Goal: Task Accomplishment & Management: Use online tool/utility

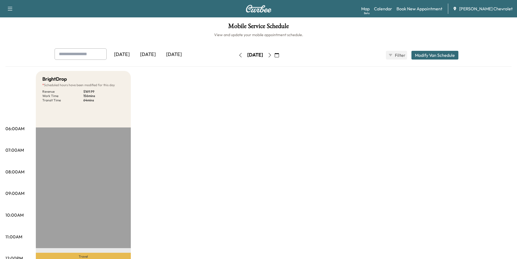
click at [147, 54] on div "[DATE]" at bounding box center [148, 54] width 26 height 12
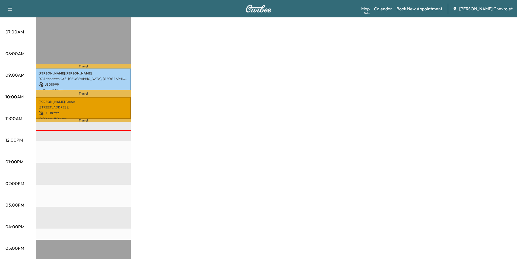
scroll to position [109, 0]
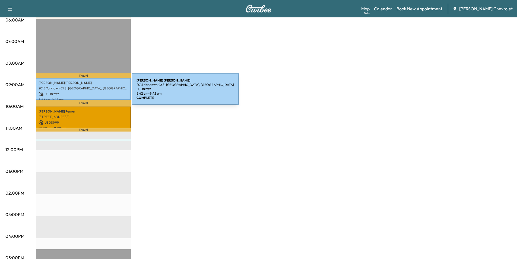
click at [91, 91] on p "USD 89.99" at bounding box center [84, 93] width 90 height 5
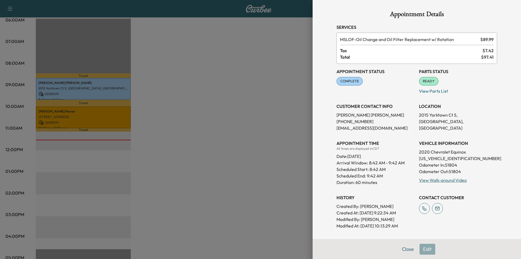
click at [89, 116] on div at bounding box center [260, 129] width 521 height 259
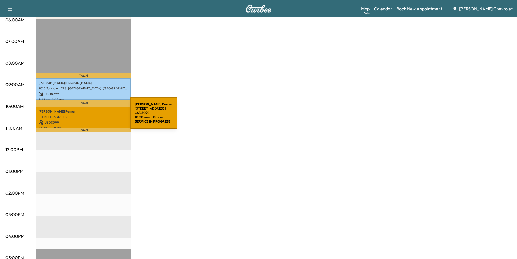
click at [89, 116] on p "[STREET_ADDRESS]" at bounding box center [84, 116] width 90 height 4
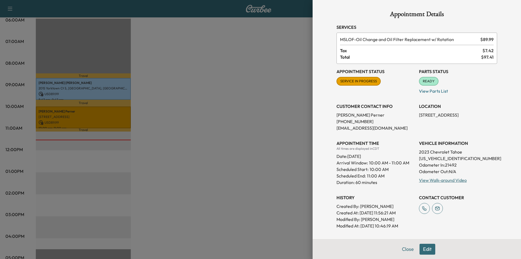
click at [218, 139] on div at bounding box center [260, 129] width 521 height 259
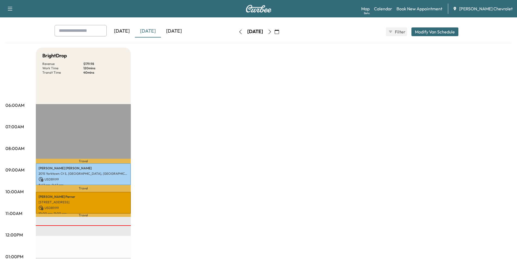
scroll to position [0, 0]
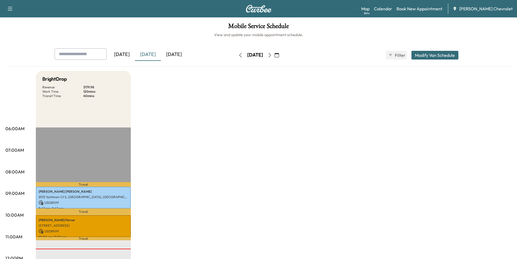
click at [271, 54] on icon "button" at bounding box center [269, 55] width 2 height 4
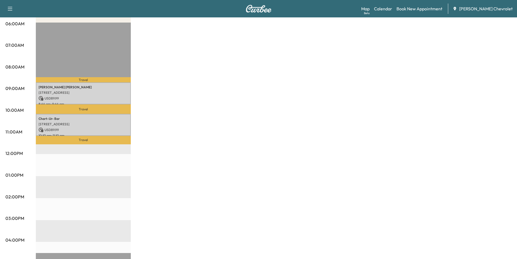
scroll to position [109, 0]
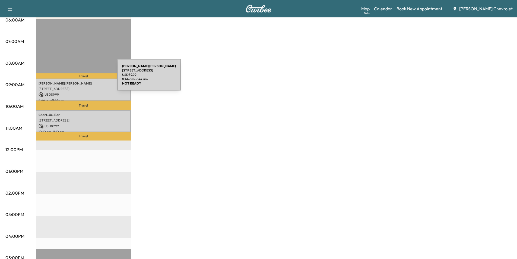
click at [77, 78] on div "[PERSON_NAME] [STREET_ADDRESS] USD 89.99 8:44 am - 9:44 am" at bounding box center [83, 89] width 95 height 22
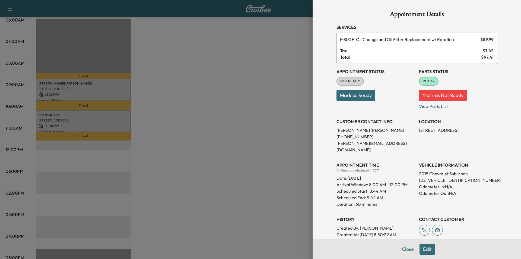
click at [86, 103] on div at bounding box center [260, 129] width 521 height 259
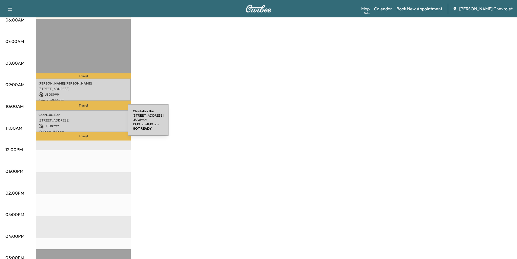
click at [87, 123] on p "USD 89.99" at bounding box center [84, 125] width 90 height 5
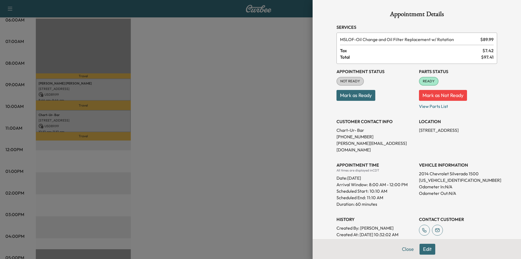
click at [246, 155] on div at bounding box center [260, 129] width 521 height 259
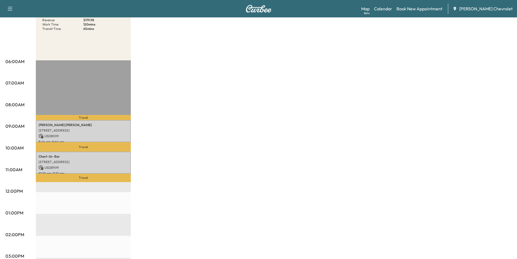
scroll to position [27, 0]
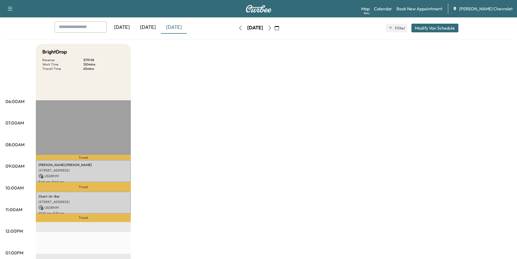
click at [272, 27] on icon "button" at bounding box center [270, 28] width 4 height 4
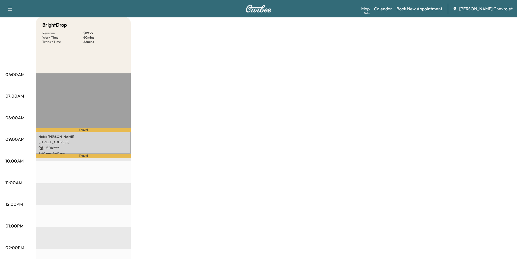
scroll to position [54, 0]
click at [98, 142] on p "[STREET_ADDRESS]" at bounding box center [84, 141] width 90 height 4
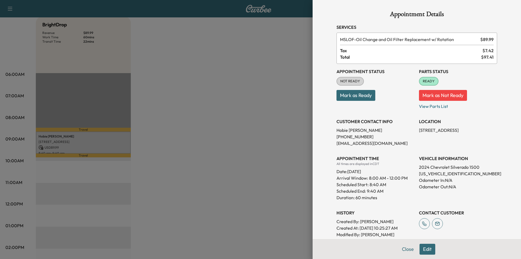
click at [180, 172] on div at bounding box center [260, 129] width 521 height 259
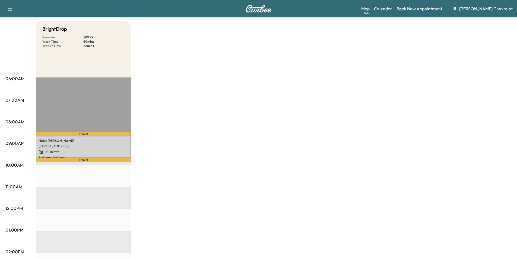
scroll to position [0, 0]
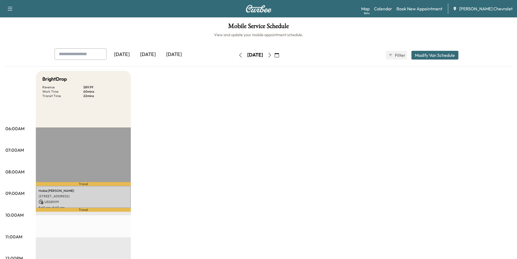
click at [272, 56] on icon "button" at bounding box center [270, 55] width 4 height 4
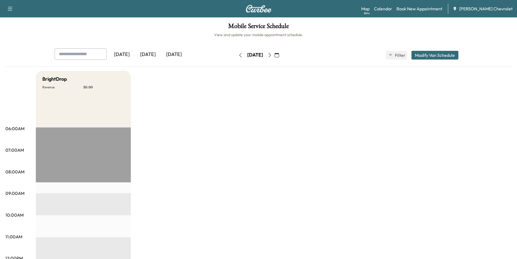
click at [272, 56] on icon "button" at bounding box center [270, 55] width 4 height 4
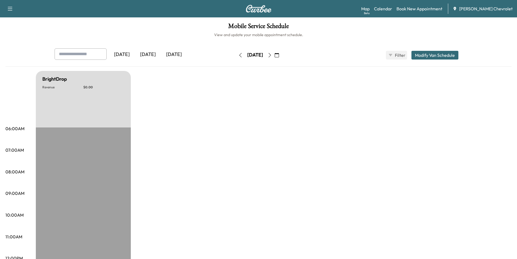
click at [272, 56] on icon "button" at bounding box center [270, 55] width 4 height 4
click at [281, 56] on button "button" at bounding box center [276, 55] width 9 height 9
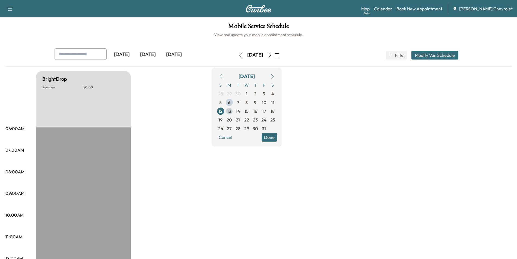
click at [234, 110] on span "13" at bounding box center [229, 111] width 9 height 9
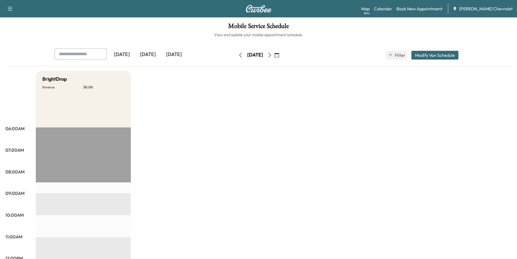
click at [6, 8] on button "button" at bounding box center [9, 8] width 11 height 9
click at [154, 57] on div "[DATE]" at bounding box center [148, 54] width 26 height 12
